Goal: Find specific page/section: Find specific page/section

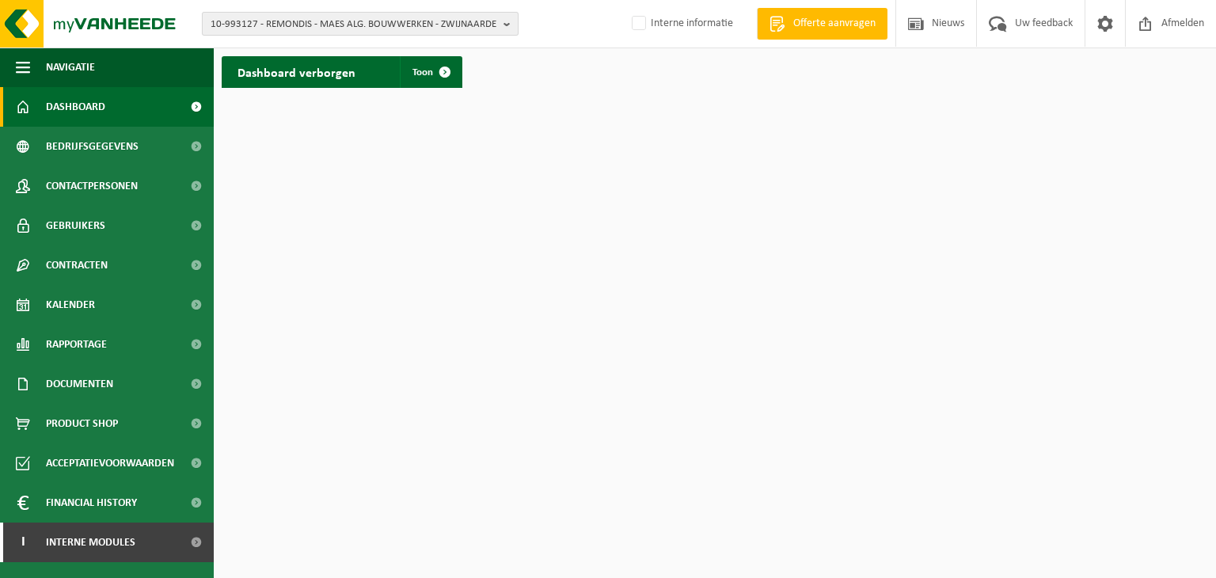
click at [345, 29] on span "10-993127 - REMONDIS - MAES ALG. BOUWWERKEN - ZWIJNAARDE" at bounding box center [354, 25] width 287 height 24
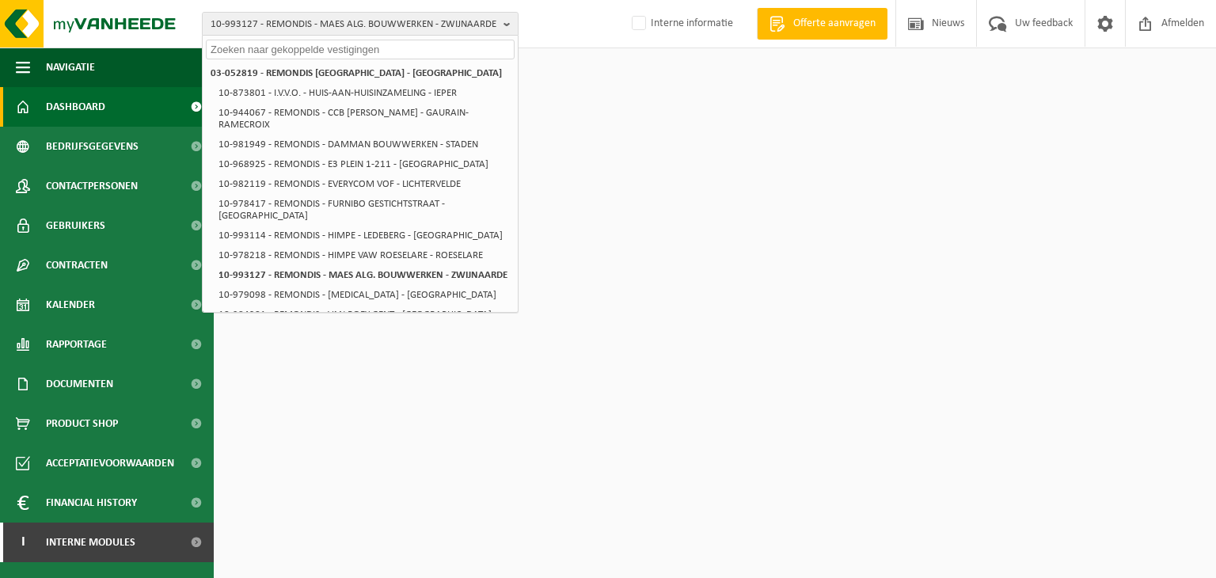
click at [299, 53] on input "text" at bounding box center [360, 50] width 309 height 20
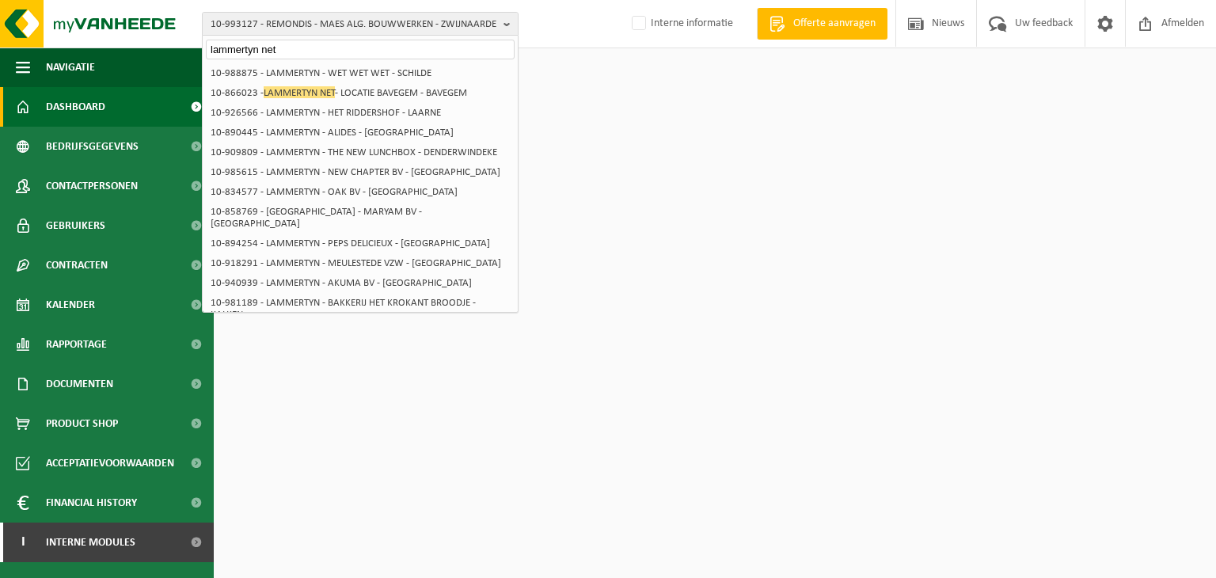
click at [261, 51] on input "lammertyn net" at bounding box center [360, 50] width 309 height 20
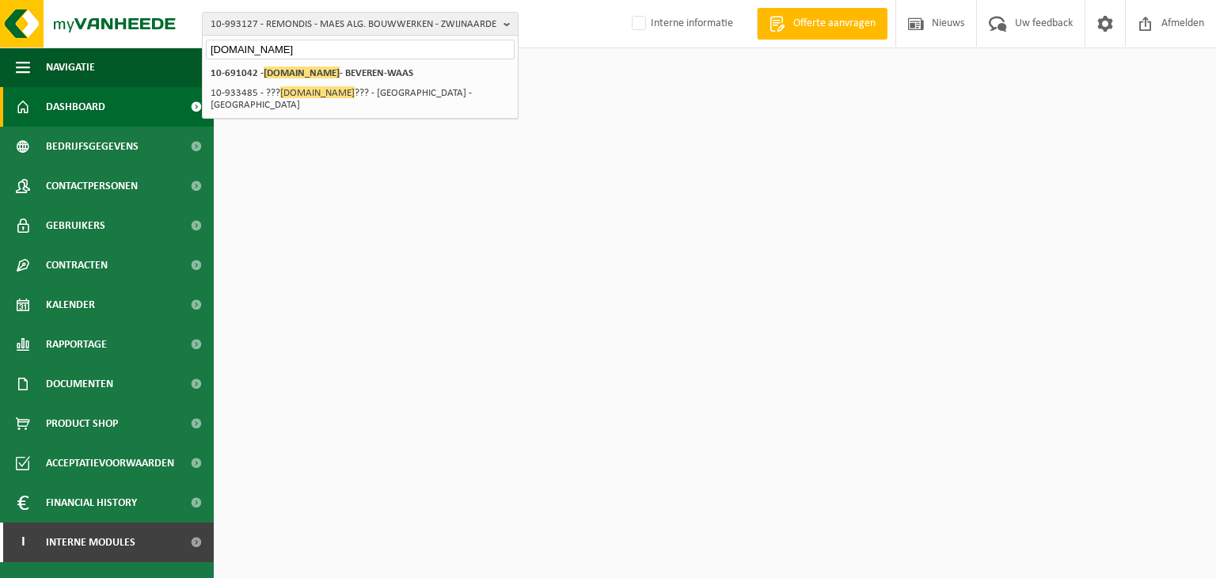
type input "[DOMAIN_NAME]"
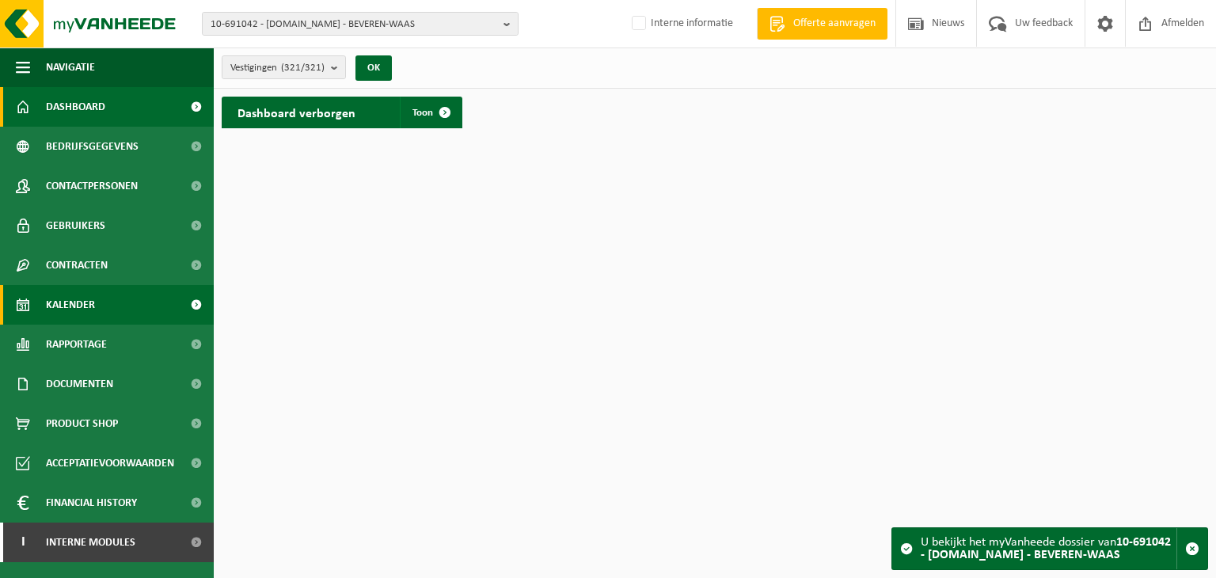
click at [70, 314] on span "Kalender" at bounding box center [70, 305] width 49 height 40
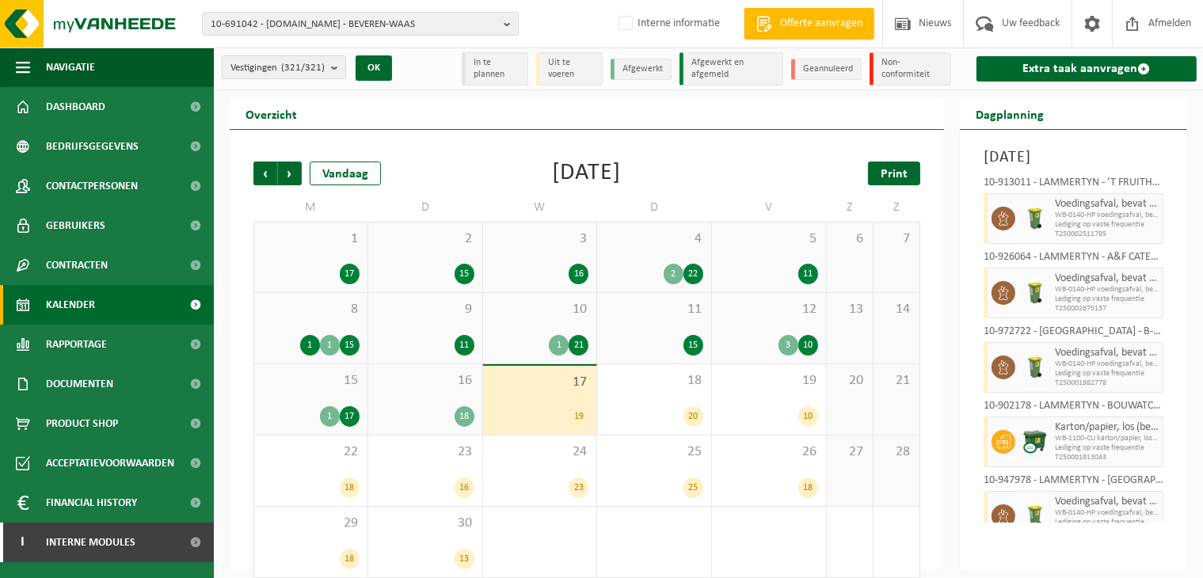
click at [906, 173] on span "Print" at bounding box center [894, 174] width 27 height 13
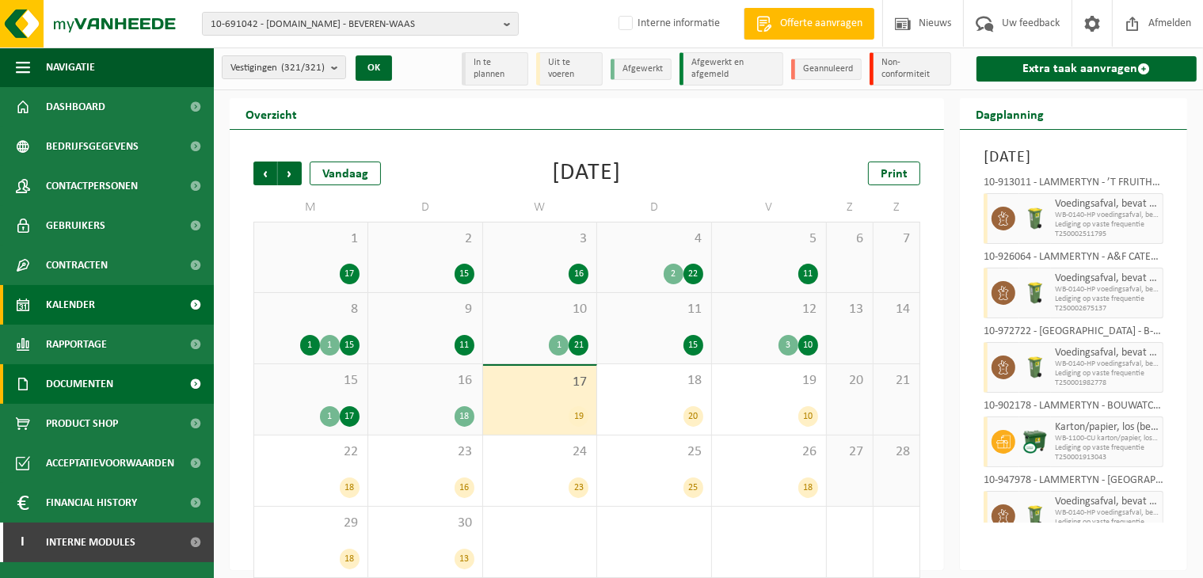
click at [63, 375] on span "Documenten" at bounding box center [79, 384] width 67 height 40
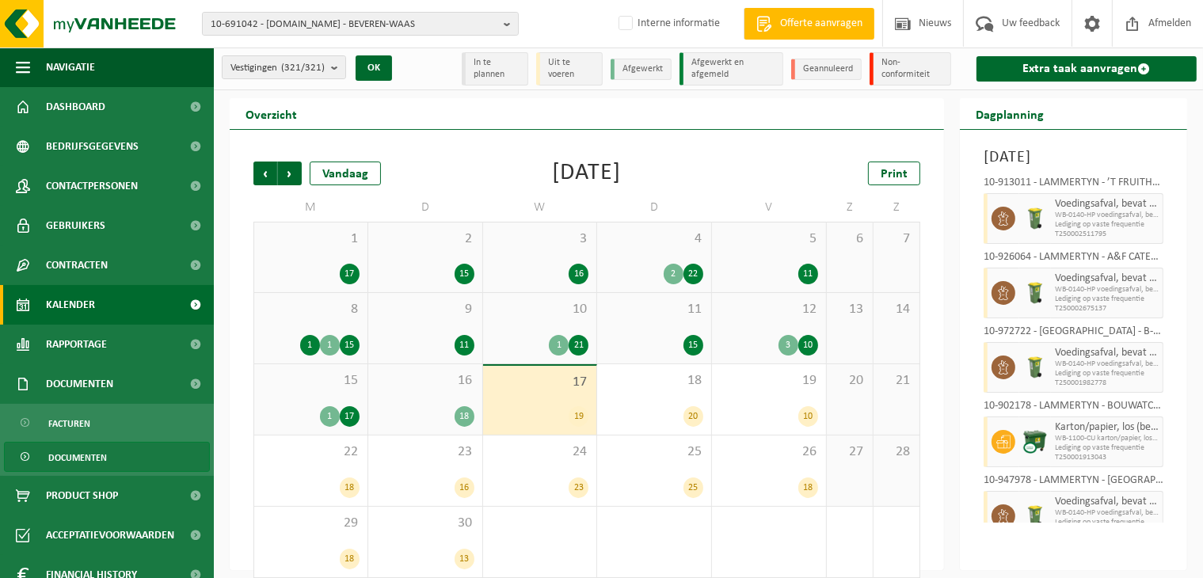
click at [55, 450] on span "Documenten" at bounding box center [77, 458] width 59 height 30
click at [89, 455] on span "Documenten" at bounding box center [77, 458] width 59 height 30
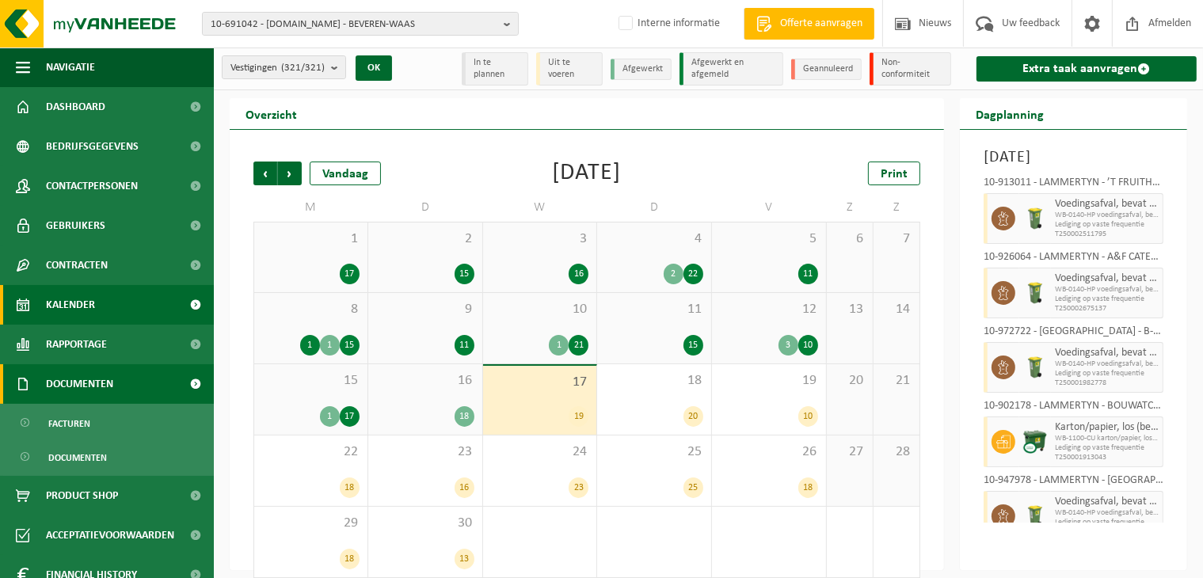
click at [63, 375] on span "Documenten" at bounding box center [79, 384] width 67 height 40
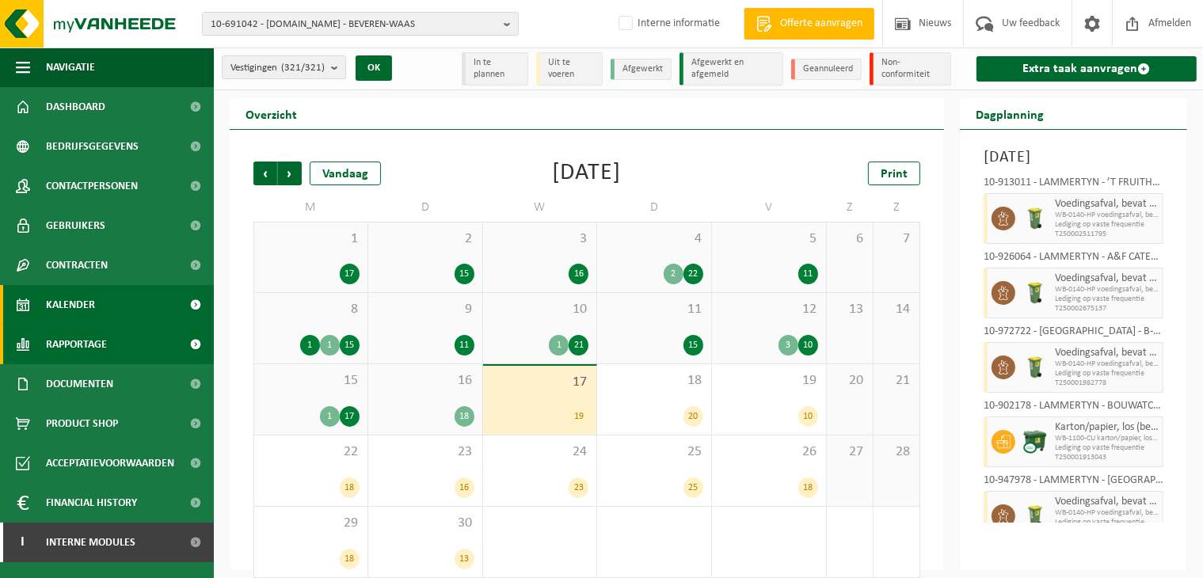
click at [73, 348] on span "Rapportage" at bounding box center [76, 345] width 61 height 40
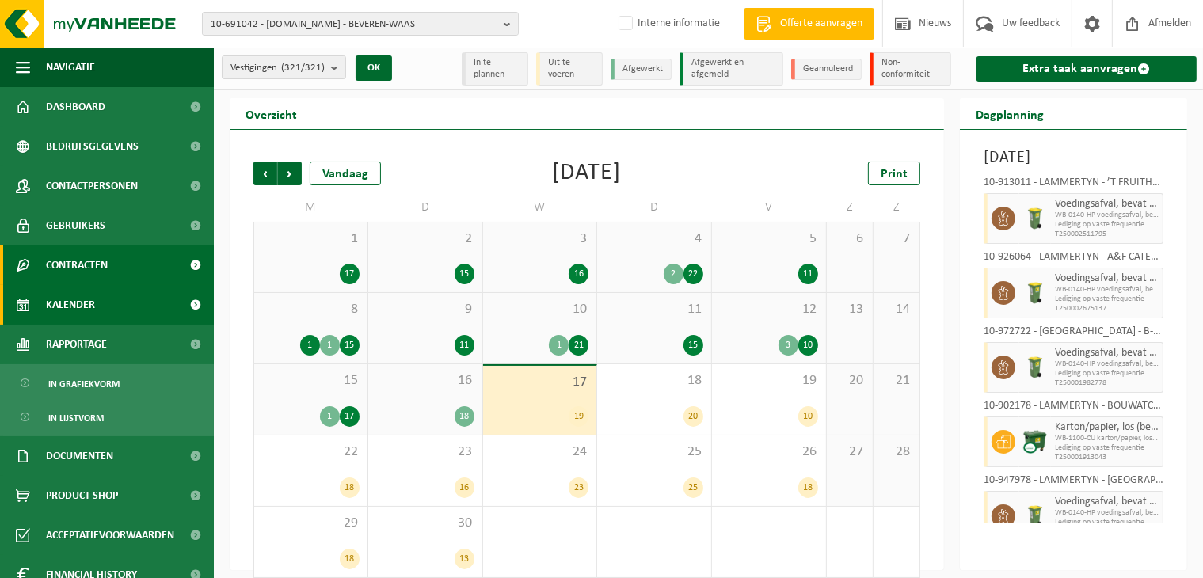
click at [97, 266] on span "Contracten" at bounding box center [77, 265] width 62 height 40
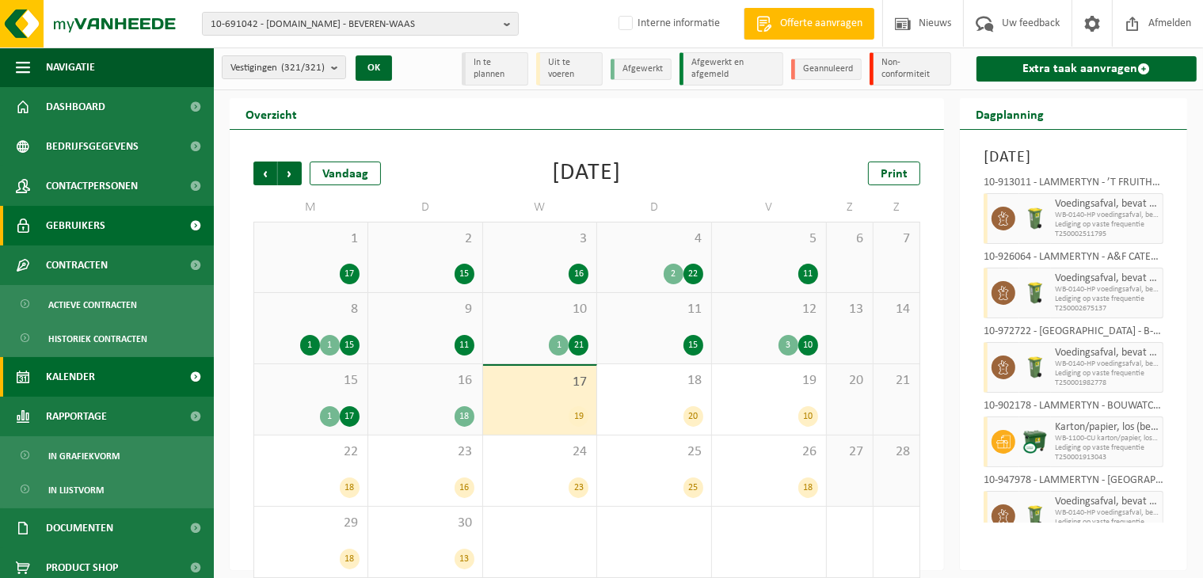
click at [113, 230] on link "Gebruikers" at bounding box center [107, 226] width 214 height 40
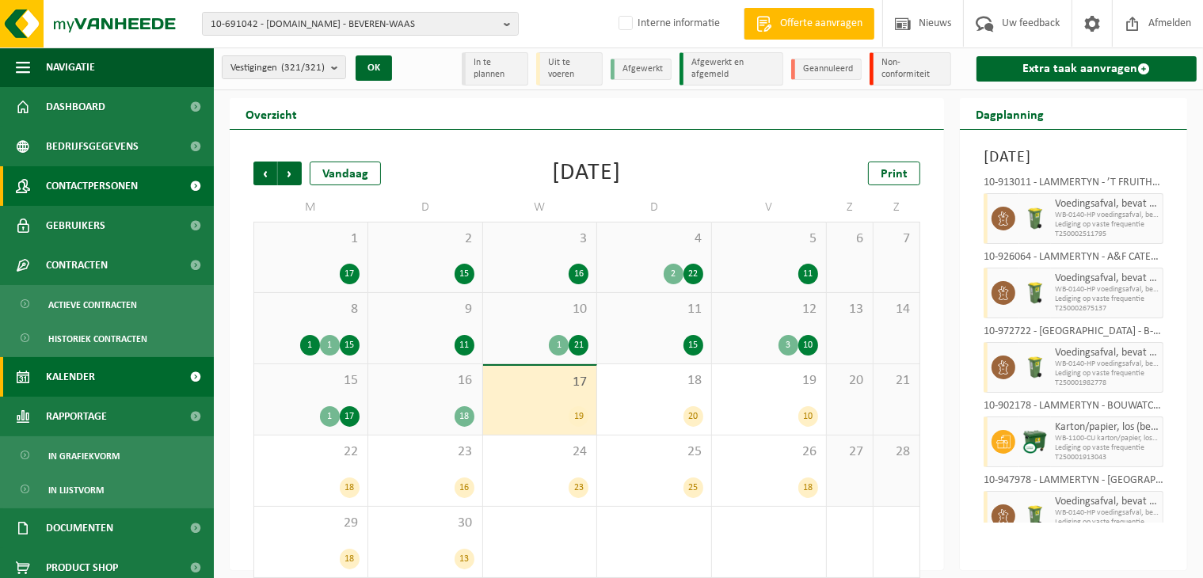
click at [99, 198] on span "Contactpersonen" at bounding box center [92, 186] width 92 height 40
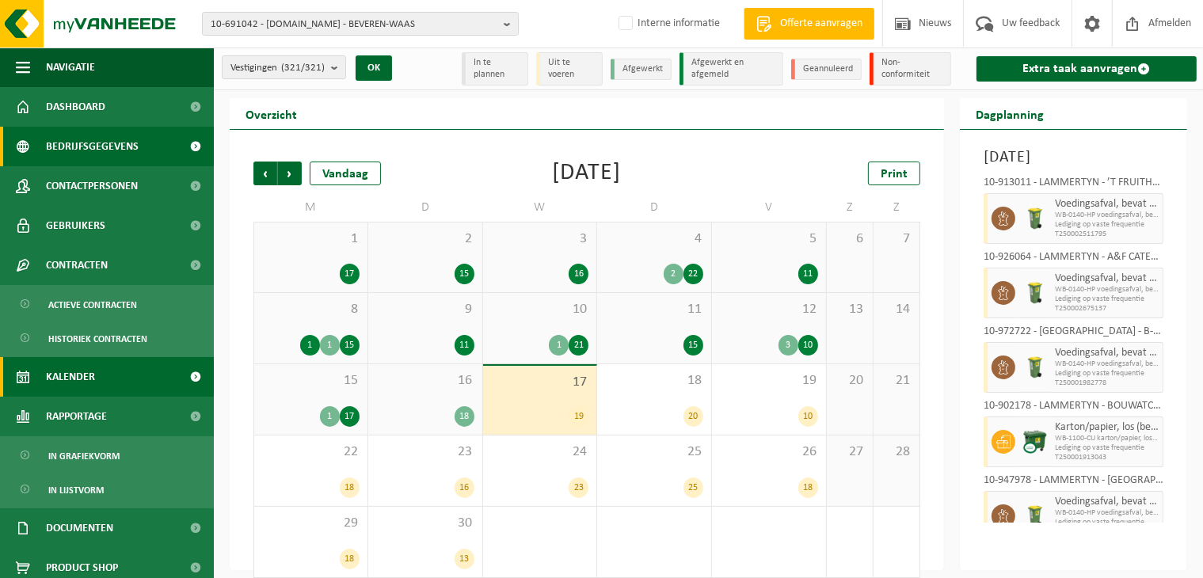
click at [111, 146] on span "Bedrijfsgegevens" at bounding box center [92, 147] width 93 height 40
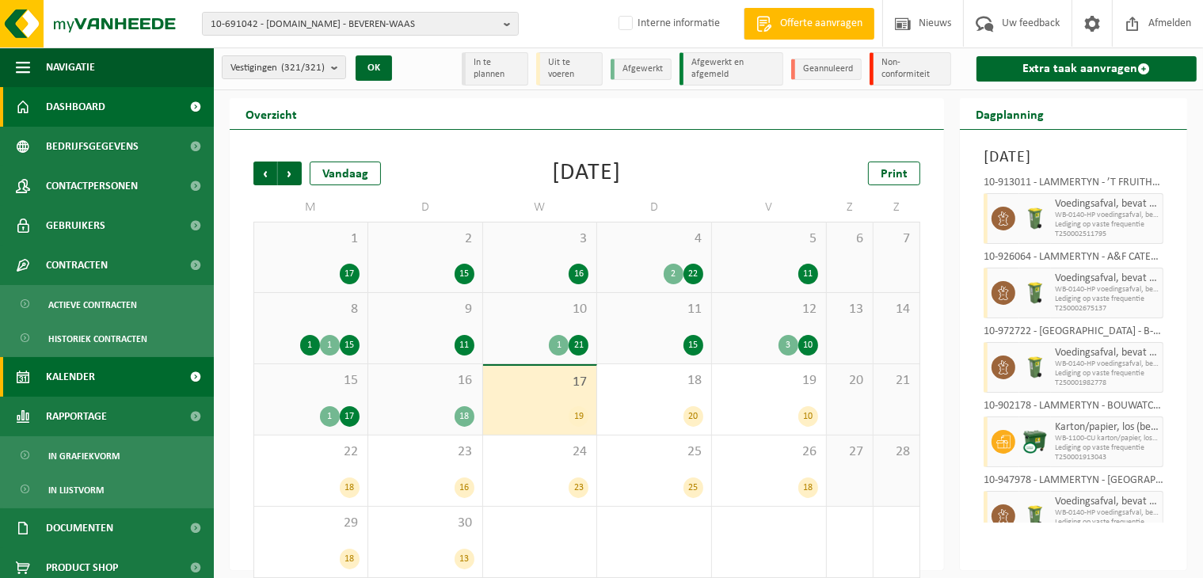
click at [111, 124] on link "Dashboard" at bounding box center [107, 107] width 214 height 40
